Goal: Information Seeking & Learning: Learn about a topic

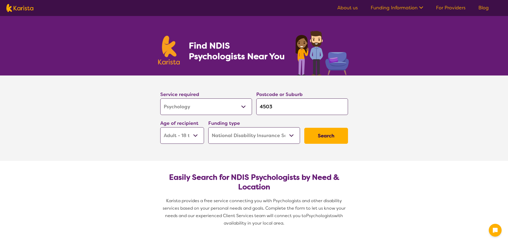
select select "Psychology"
select select "AD"
select select "NDIS"
select select "Psychology"
select select "AD"
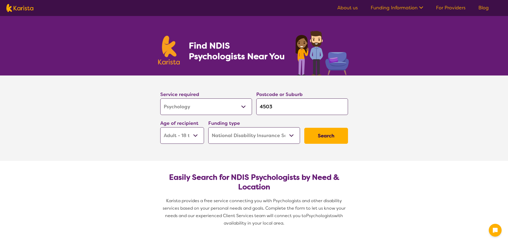
select select "NDIS"
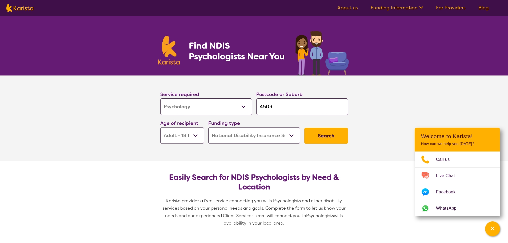
click at [326, 137] on button "Search" at bounding box center [326, 136] width 44 height 16
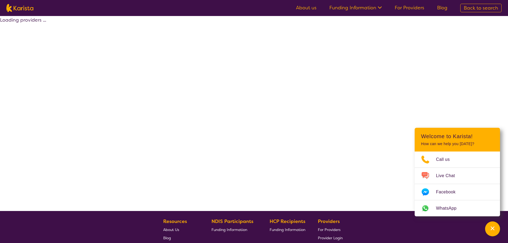
select select "by_score"
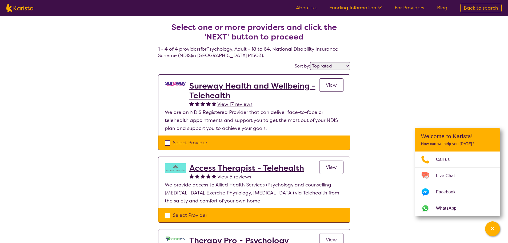
click at [456, 80] on div "Select one or more providers and click the 'NEXT' button to proceed 1 - 4 of 4 …" at bounding box center [254, 201] width 508 height 371
select select "Psychology"
select select "AD"
select select "NDIS"
select select "Psychology"
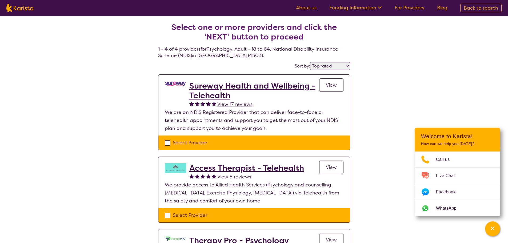
select select "AD"
select select "NDIS"
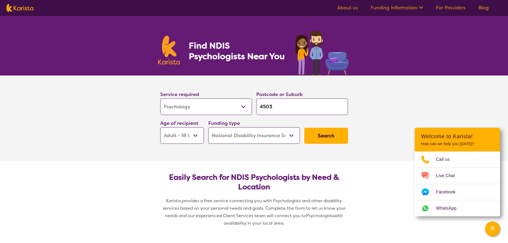
click at [266, 105] on input "4503" at bounding box center [302, 106] width 92 height 17
type input "403"
type input "4703"
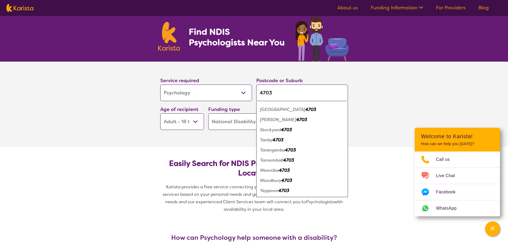
scroll to position [27, 0]
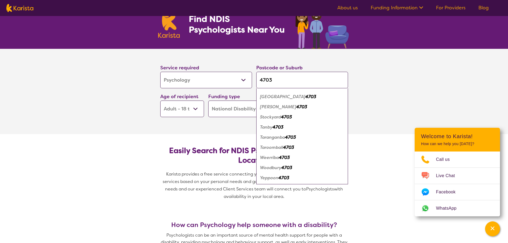
type input "4703"
click at [280, 180] on em "4703" at bounding box center [284, 178] width 11 height 6
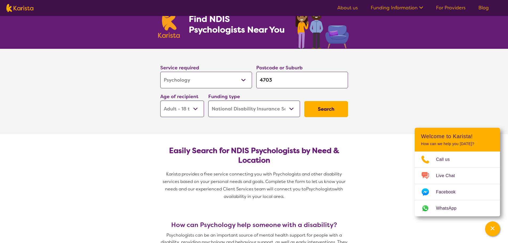
scroll to position [0, 0]
click at [326, 109] on button "Search" at bounding box center [326, 109] width 44 height 16
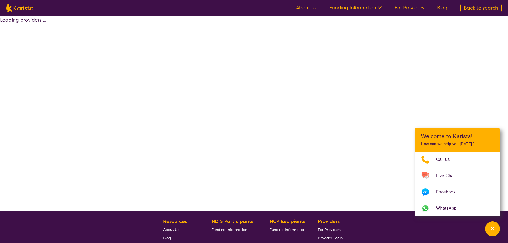
select select "by_score"
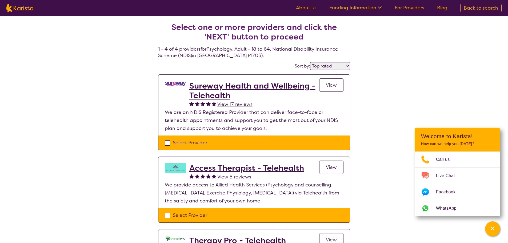
select select "Psychology"
select select "AD"
select select "NDIS"
select select "Psychology"
select select "AD"
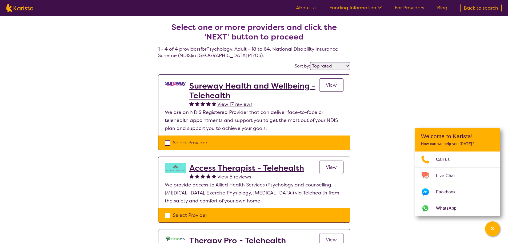
select select "NDIS"
